Goal: Task Accomplishment & Management: Complete application form

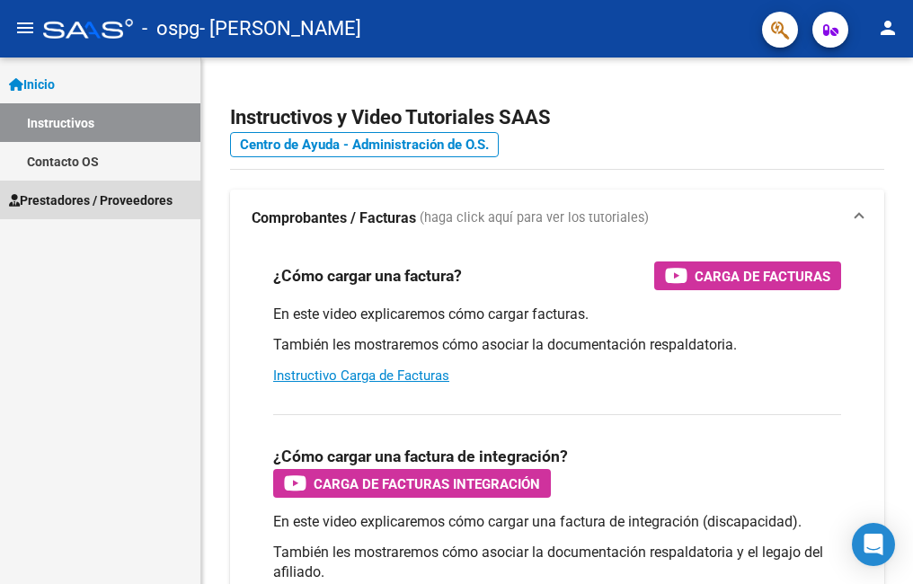
click at [72, 201] on span "Prestadores / Proveedores" at bounding box center [91, 201] width 164 height 20
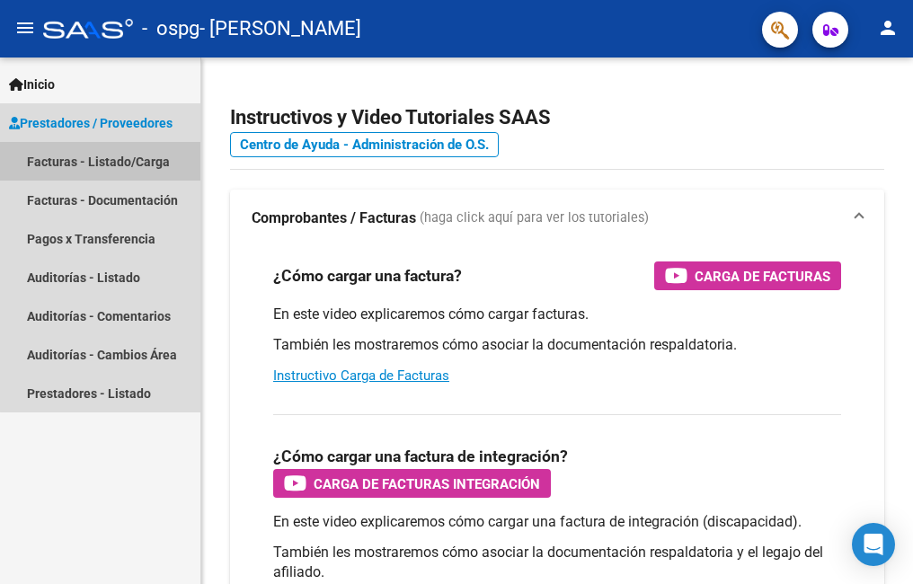
click at [136, 161] on link "Facturas - Listado/Carga" at bounding box center [100, 161] width 200 height 39
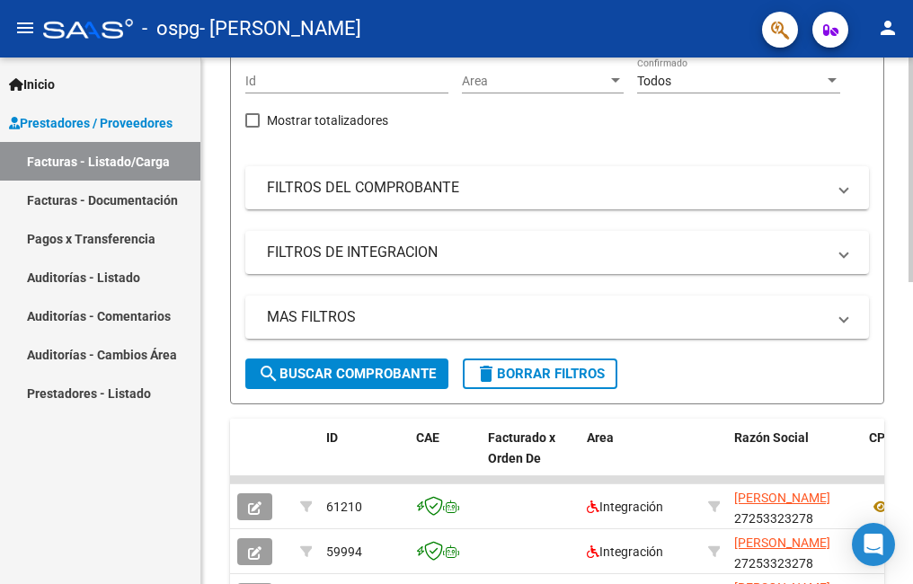
scroll to position [55, 0]
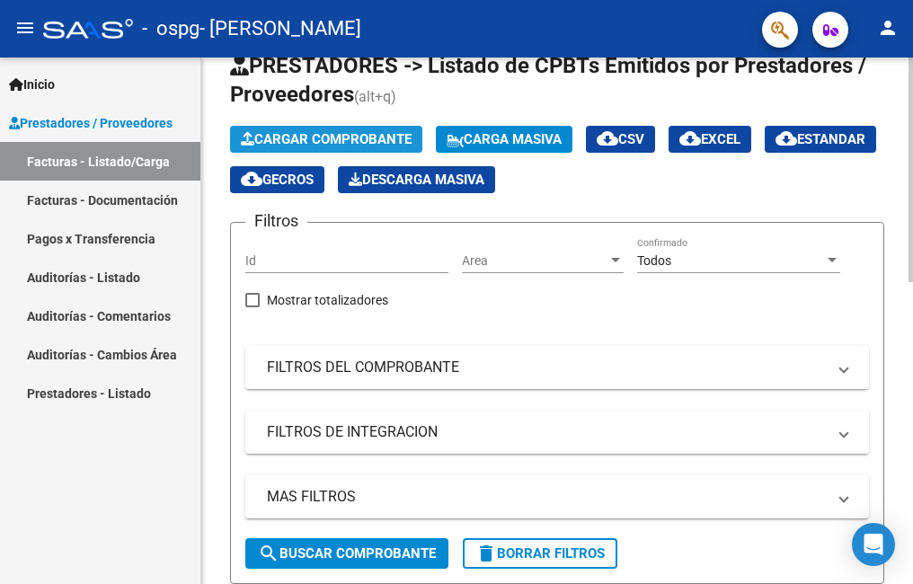
click at [376, 134] on span "Cargar Comprobante" at bounding box center [326, 139] width 171 height 16
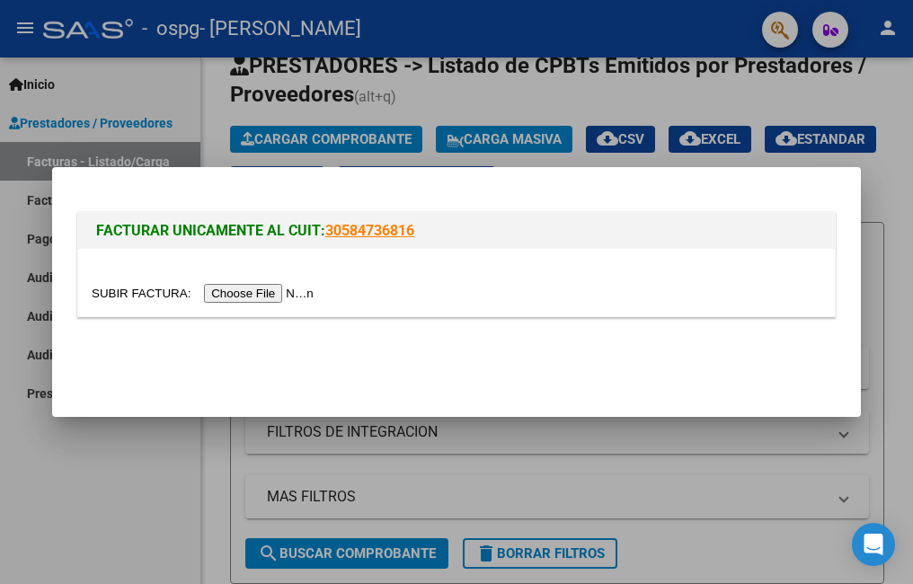
click at [247, 290] on input "file" at bounding box center [205, 293] width 227 height 19
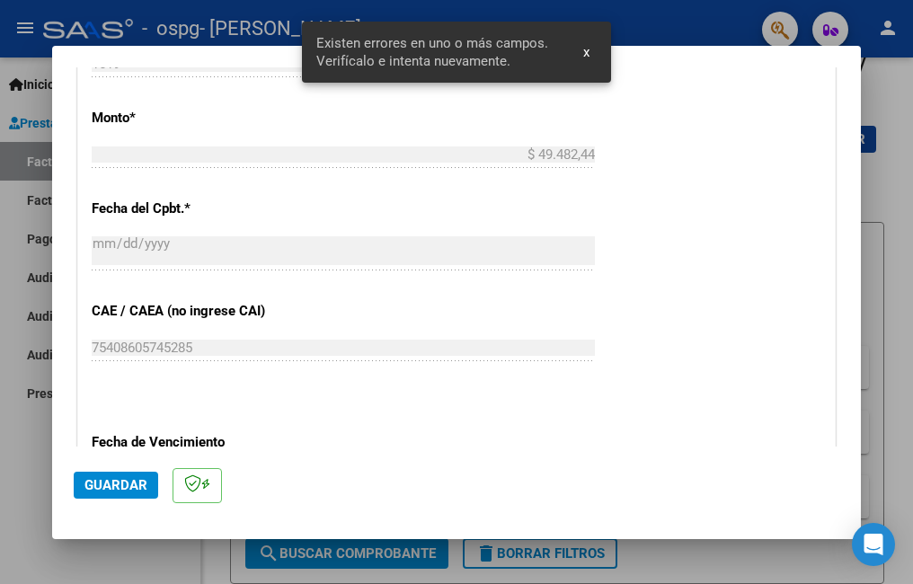
scroll to position [1155, 0]
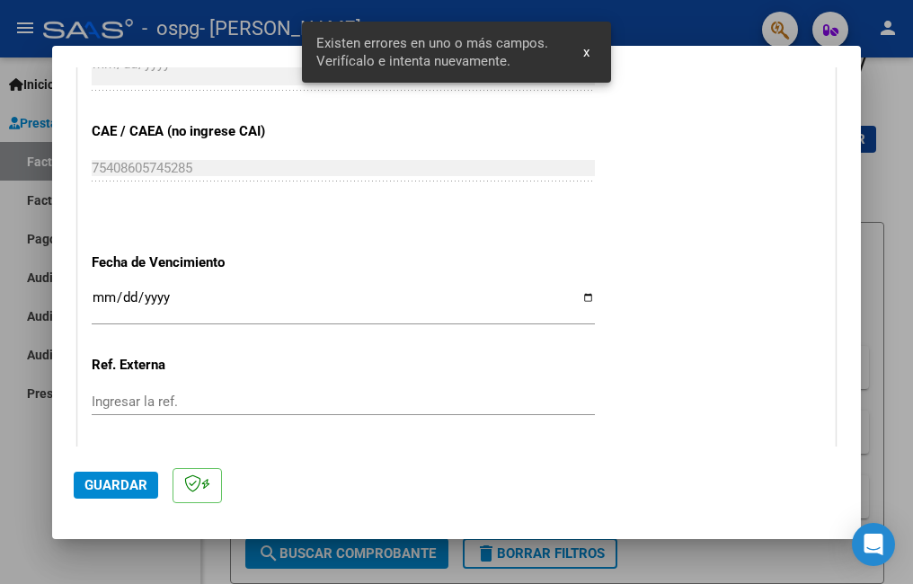
click at [573, 298] on input "Ingresar la fecha" at bounding box center [343, 304] width 503 height 29
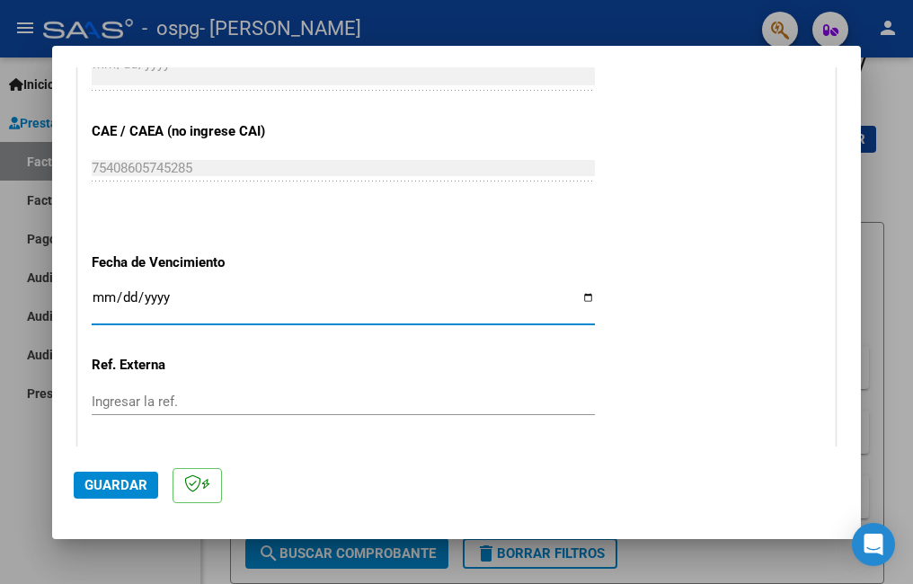
type input "[DATE]"
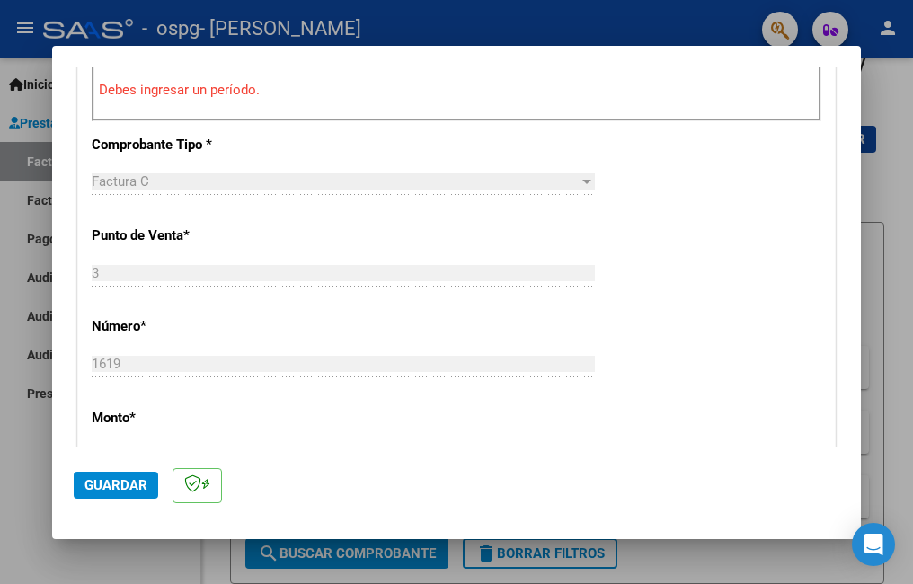
scroll to position [405, 0]
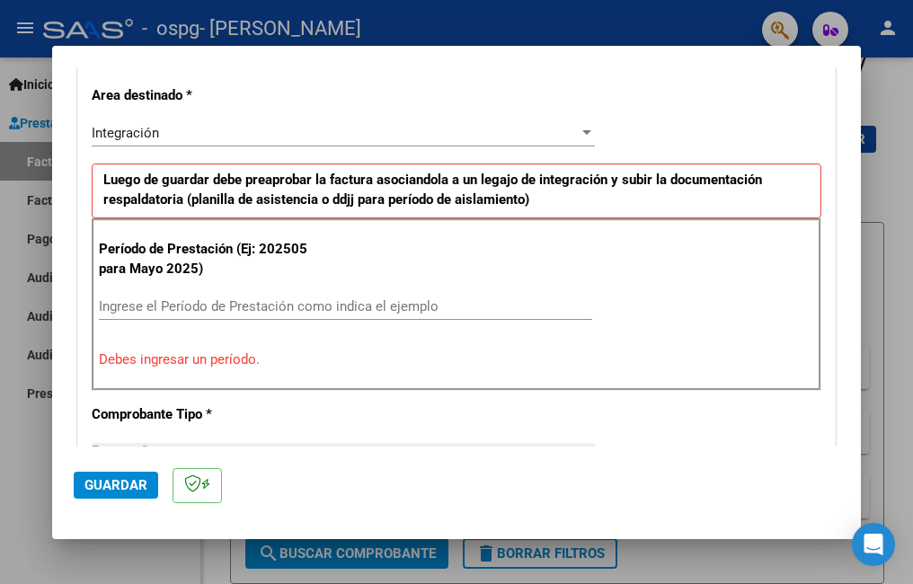
click at [248, 303] on input "Ingrese el Período de Prestación como indica el ejemplo" at bounding box center [345, 306] width 493 height 16
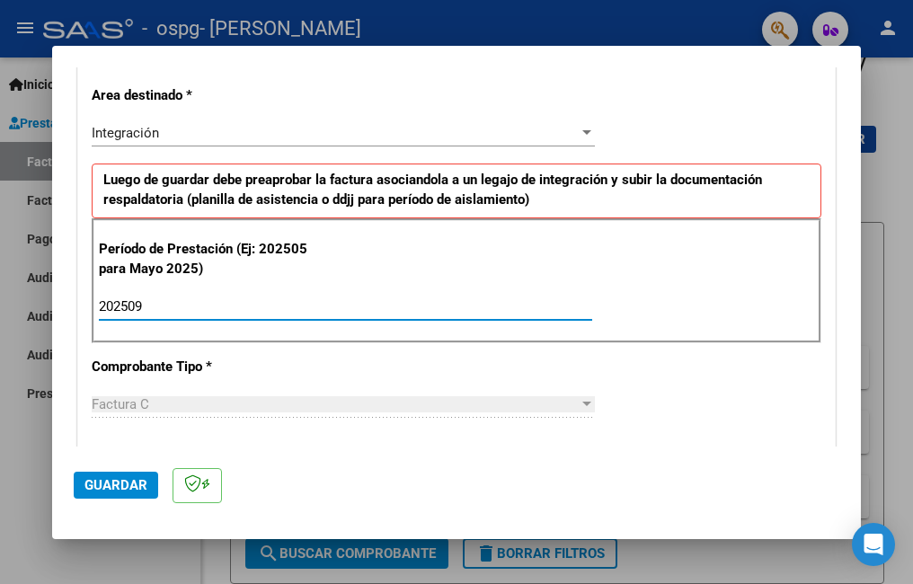
type input "202509"
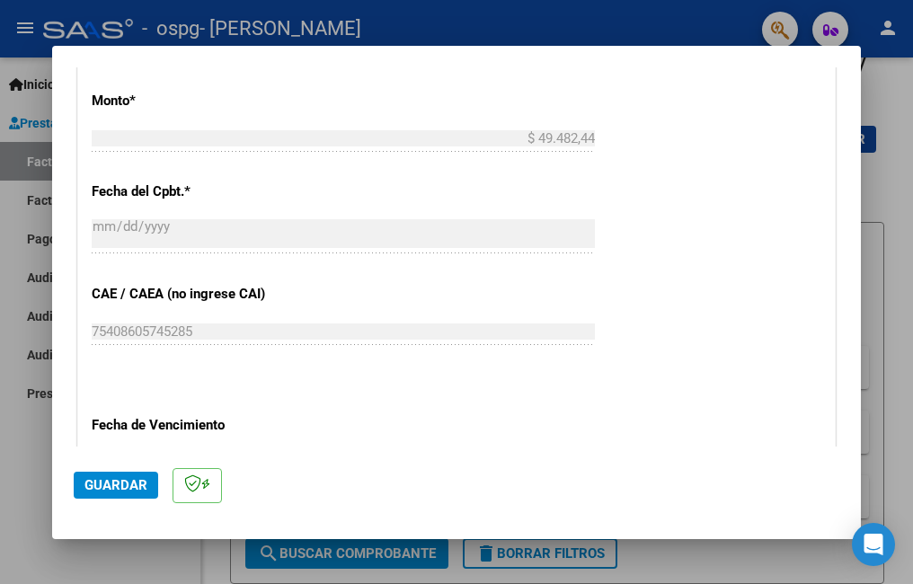
scroll to position [1257, 0]
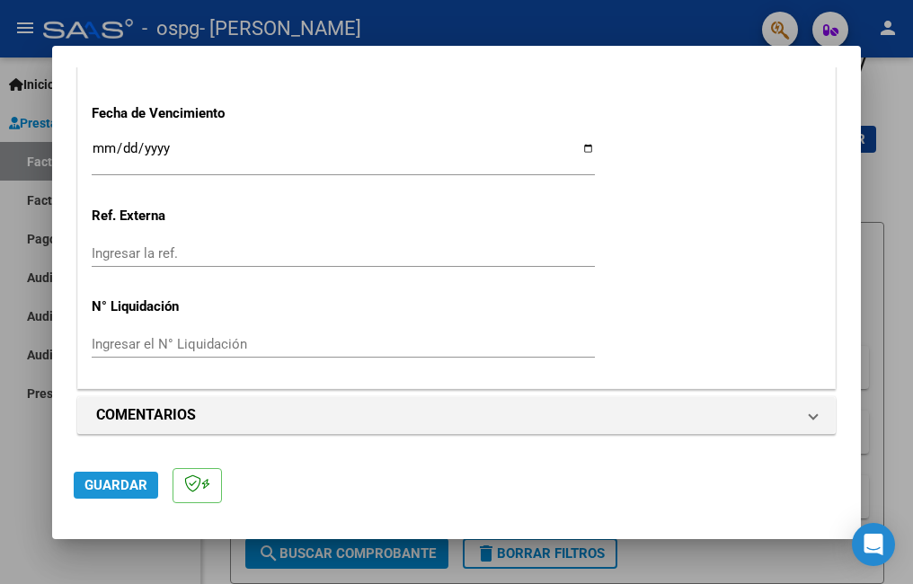
click at [102, 484] on span "Guardar" at bounding box center [115, 485] width 63 height 16
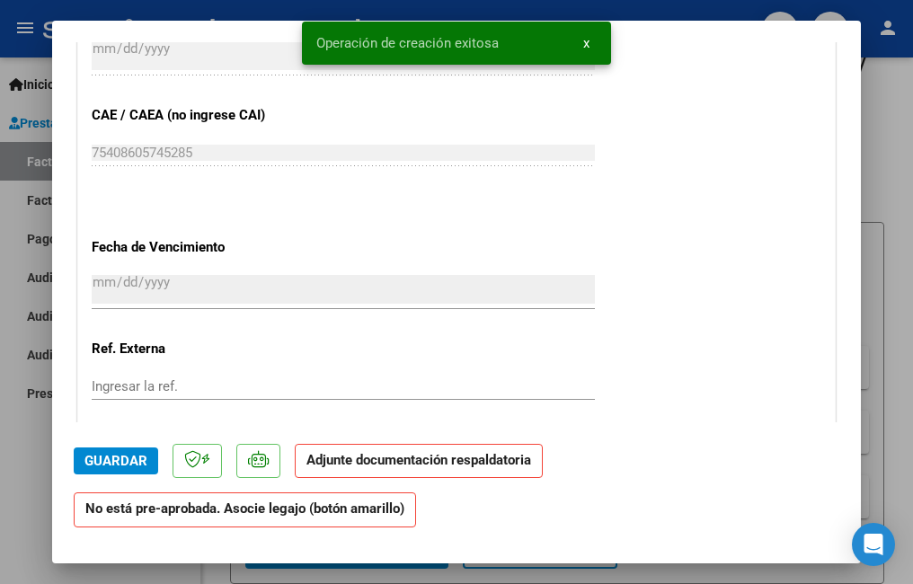
scroll to position [1348, 0]
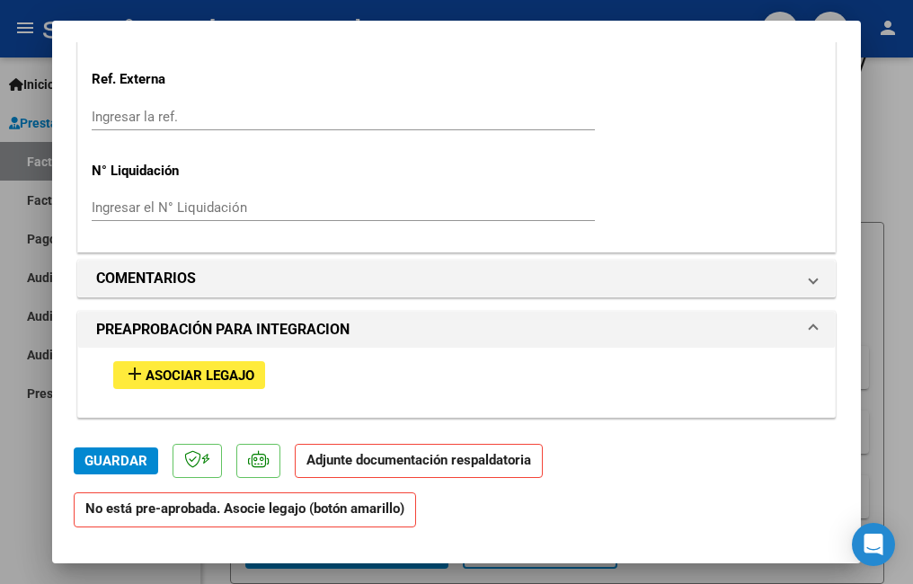
click at [222, 376] on span "Asociar Legajo" at bounding box center [200, 376] width 109 height 16
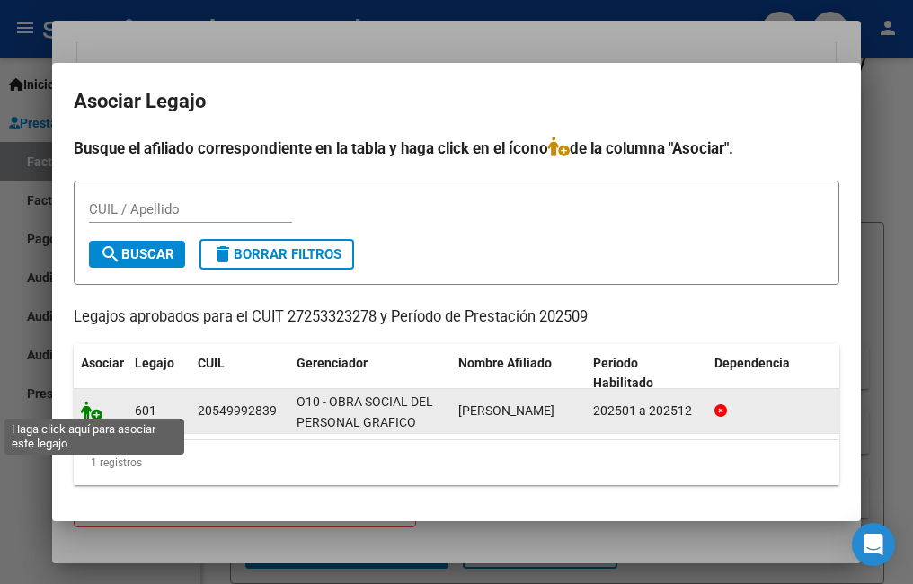
click at [91, 401] on icon at bounding box center [92, 411] width 22 height 20
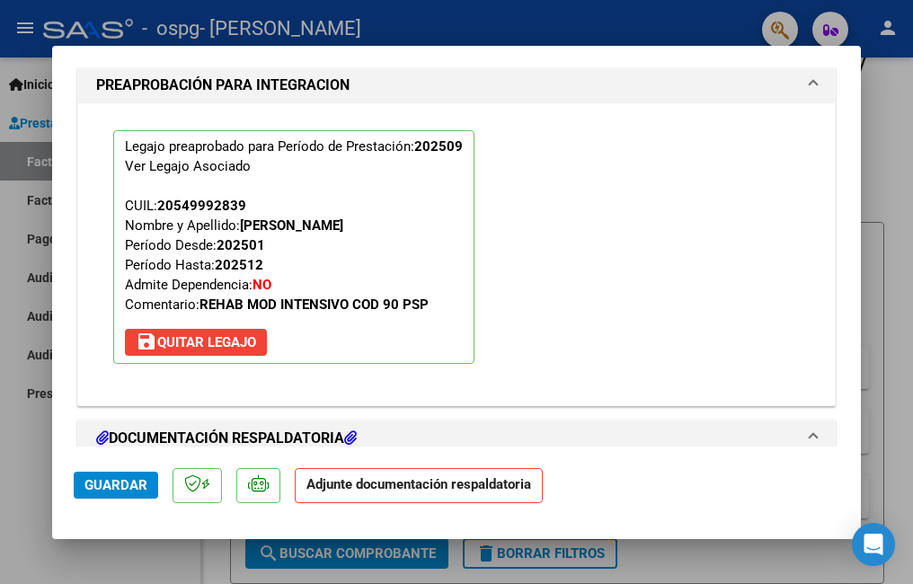
scroll to position [1844, 0]
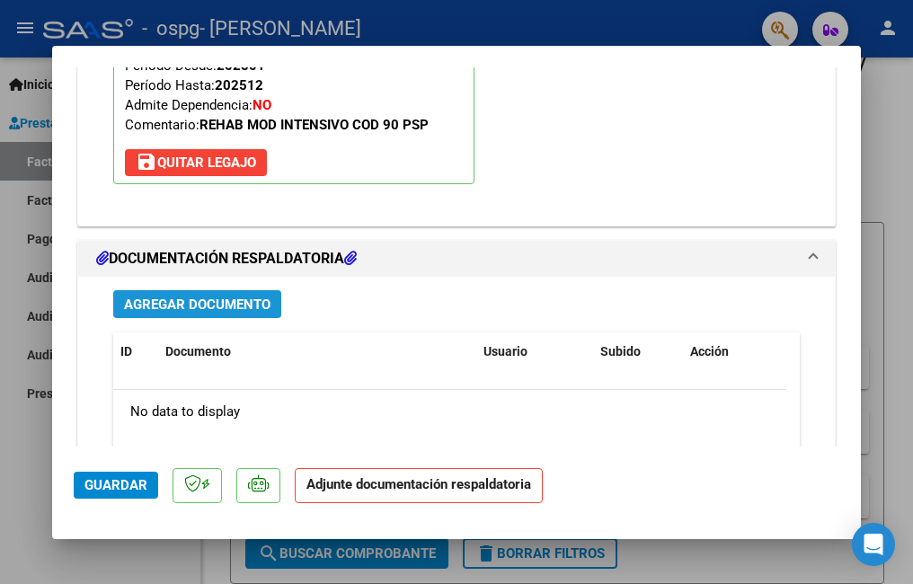
click at [212, 312] on span "Agregar Documento" at bounding box center [197, 305] width 147 height 16
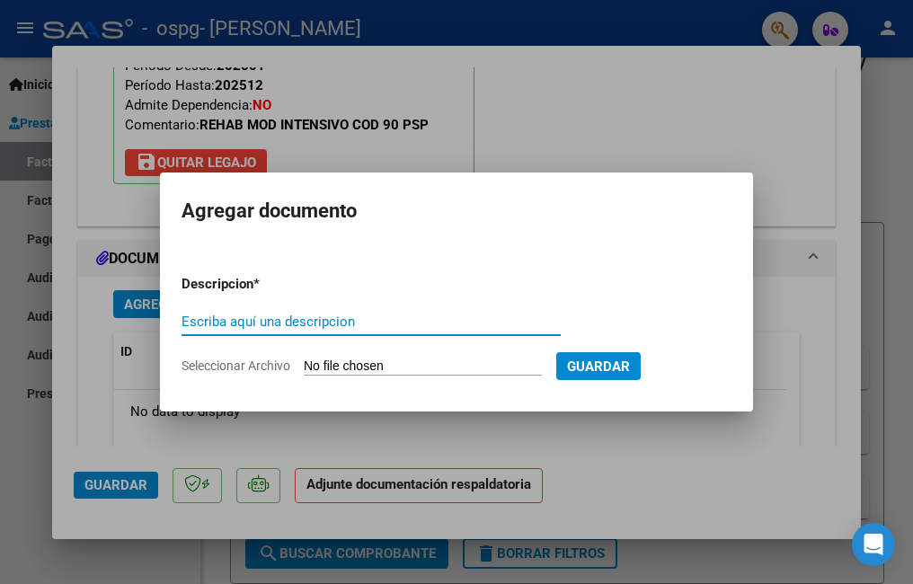
click at [427, 322] on input "Escriba aquí una descripcion" at bounding box center [371, 322] width 379 height 16
type input "planilla de asistencia setiembre 2025 [PERSON_NAME]"
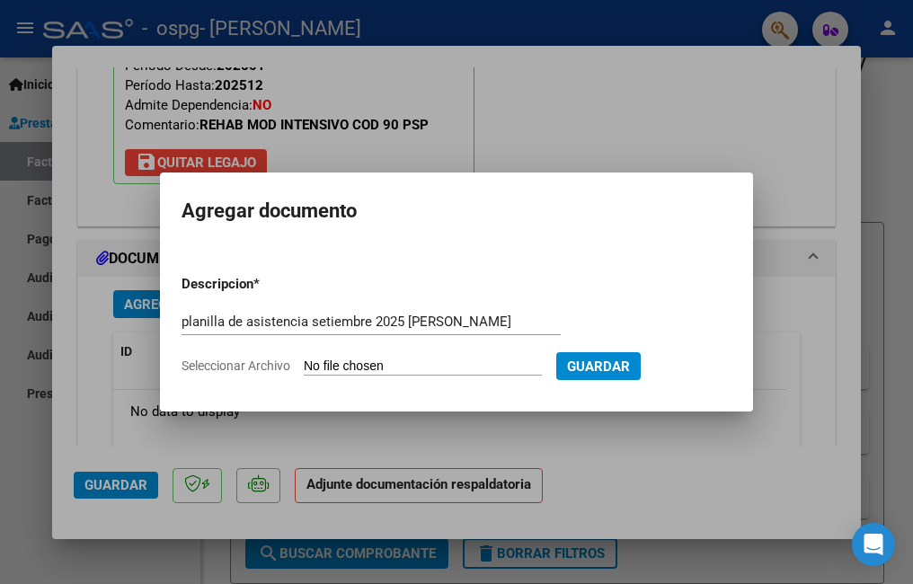
click at [386, 366] on input "Seleccionar Archivo" at bounding box center [423, 367] width 238 height 17
type input "C:\fakepath\asistencia [PERSON_NAME] [DATE] PSP.pdf"
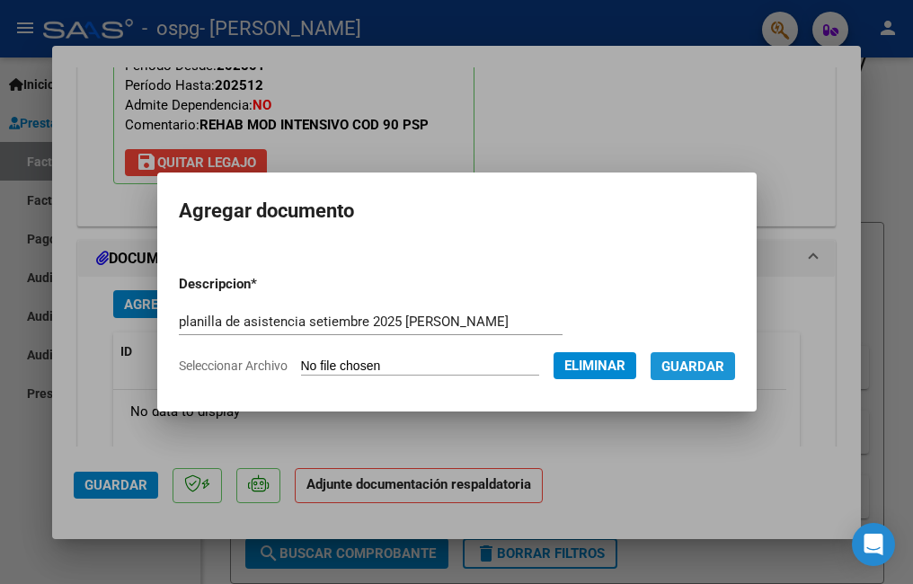
click at [673, 363] on span "Guardar" at bounding box center [693, 367] width 63 height 16
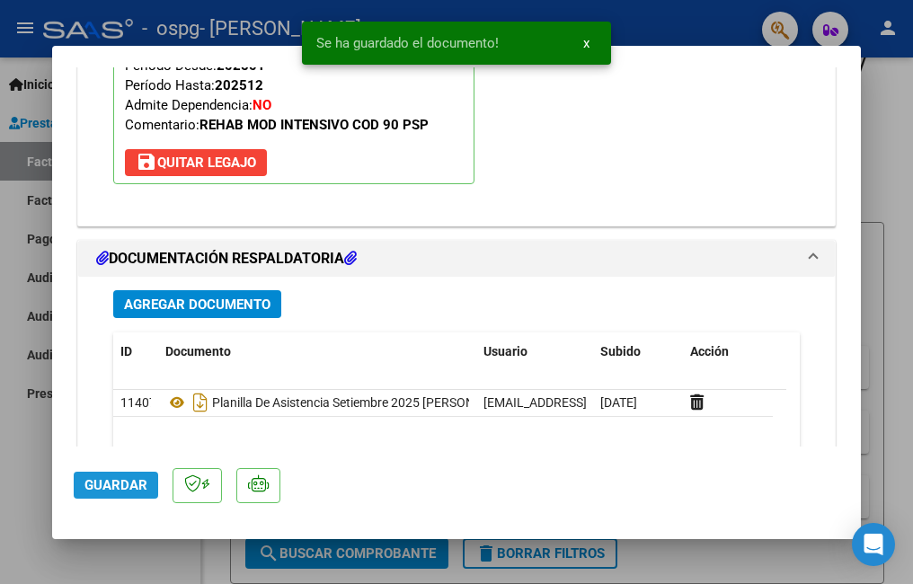
click at [99, 480] on span "Guardar" at bounding box center [115, 485] width 63 height 16
click at [26, 447] on div at bounding box center [456, 292] width 913 height 584
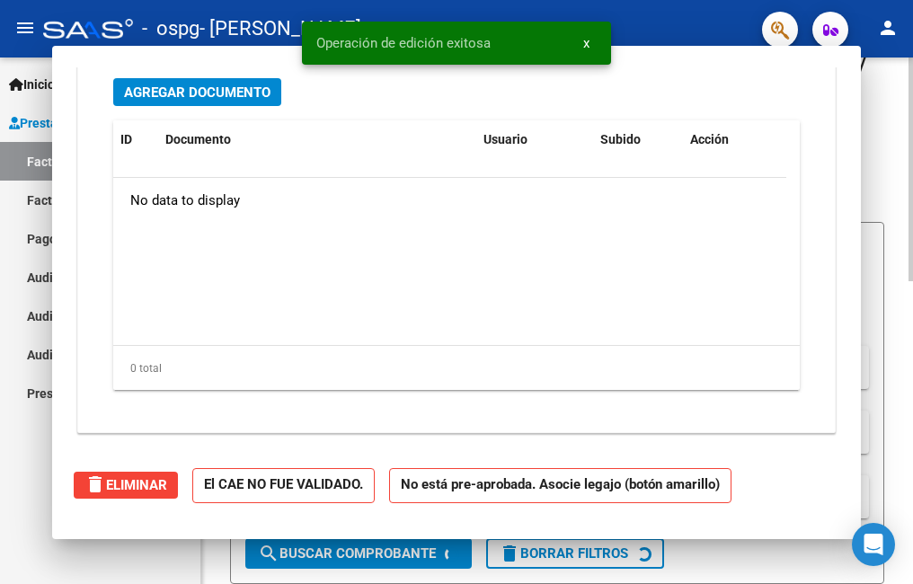
scroll to position [0, 0]
